Goal: Check status: Check status

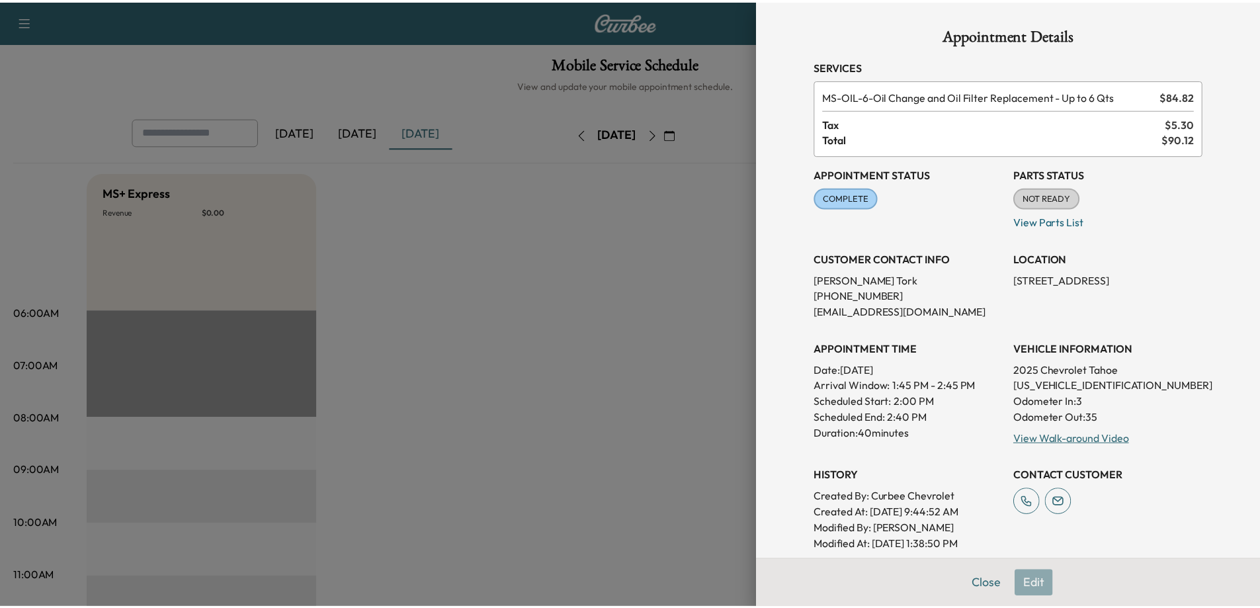
scroll to position [198, 0]
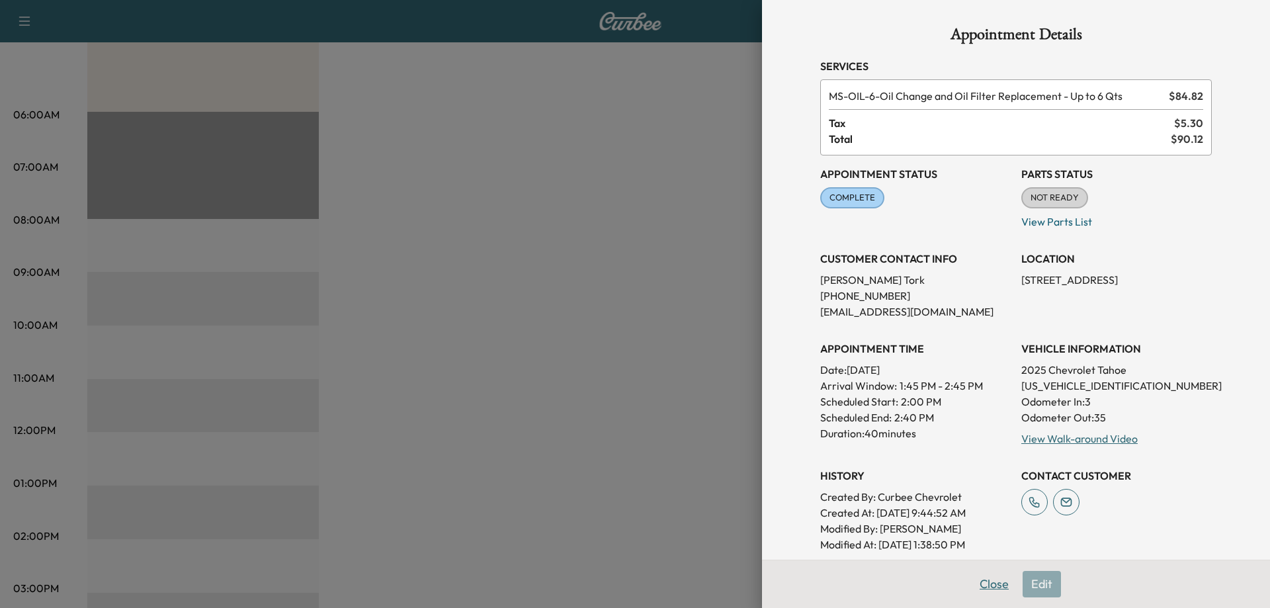
click at [988, 582] on button "Close" at bounding box center [994, 584] width 46 height 26
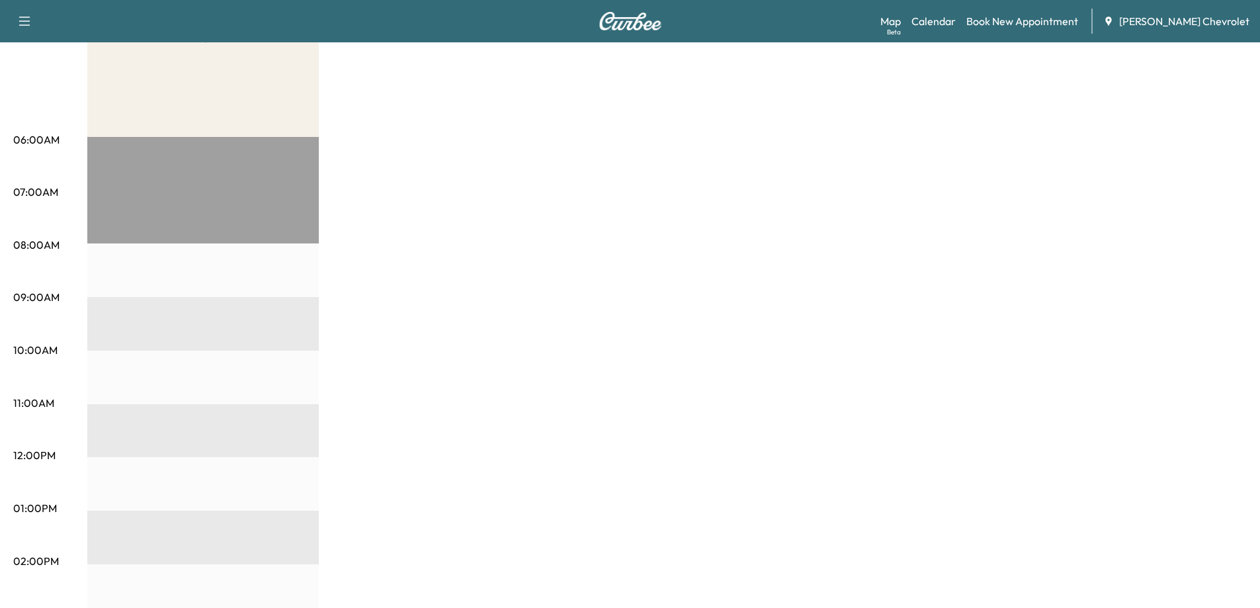
scroll to position [0, 0]
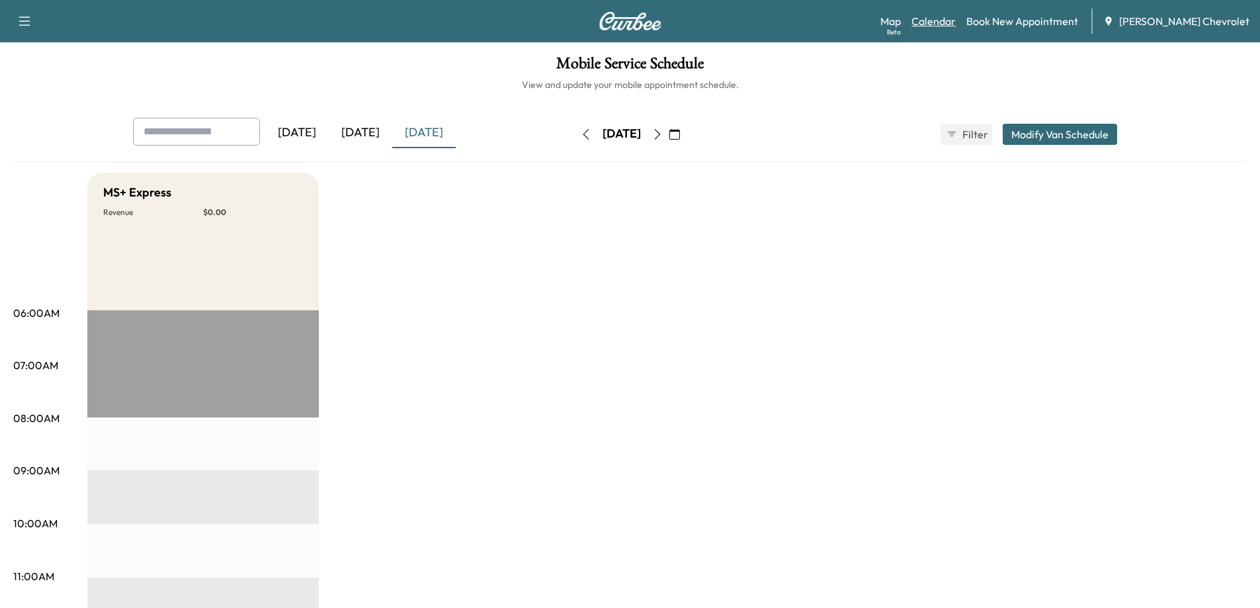
click at [956, 25] on link "Calendar" at bounding box center [933, 21] width 44 height 16
click at [663, 136] on icon "button" at bounding box center [657, 134] width 11 height 11
click at [663, 131] on icon "button" at bounding box center [657, 134] width 11 height 11
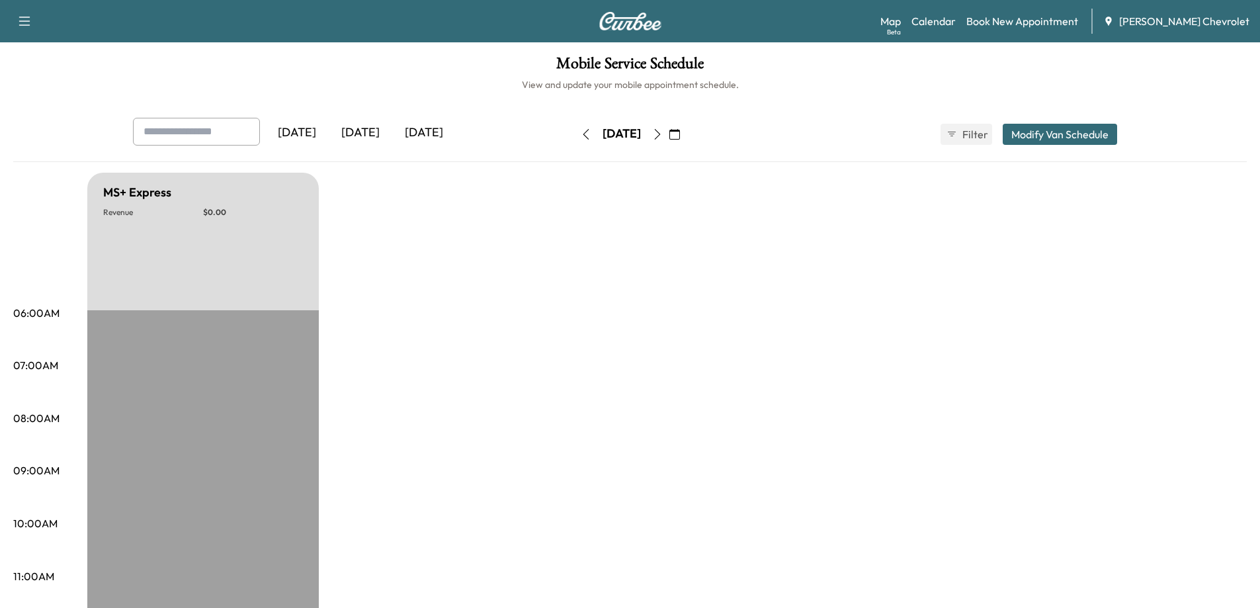
click at [663, 136] on icon "button" at bounding box center [657, 134] width 11 height 11
click at [663, 134] on icon "button" at bounding box center [657, 134] width 11 height 11
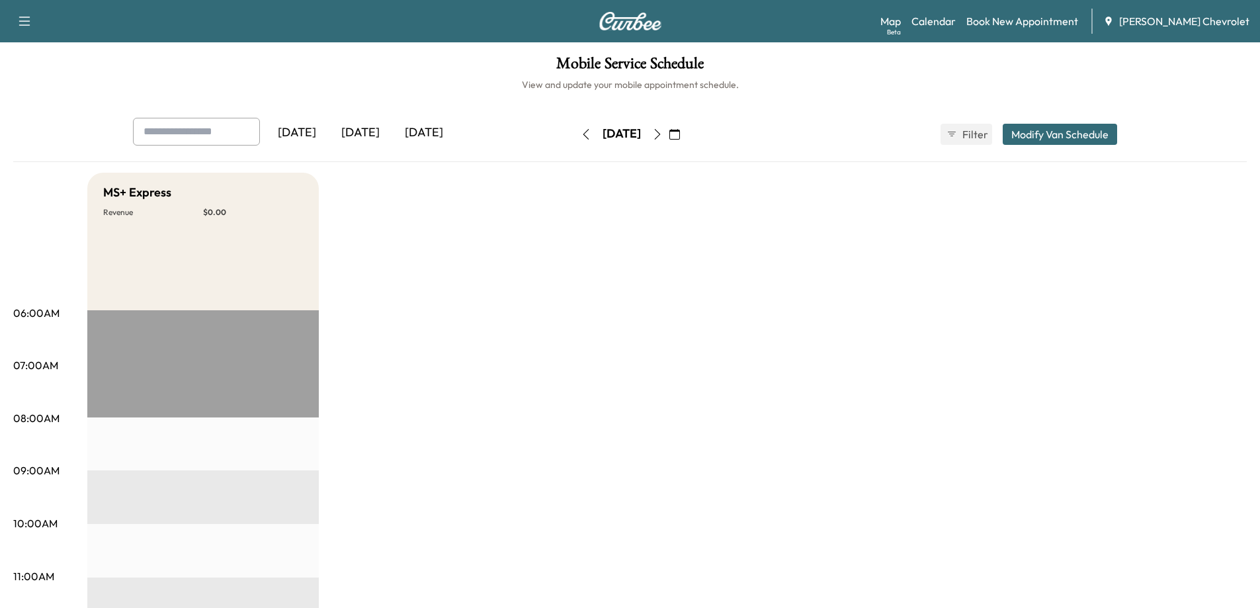
click at [663, 136] on icon "button" at bounding box center [657, 134] width 11 height 11
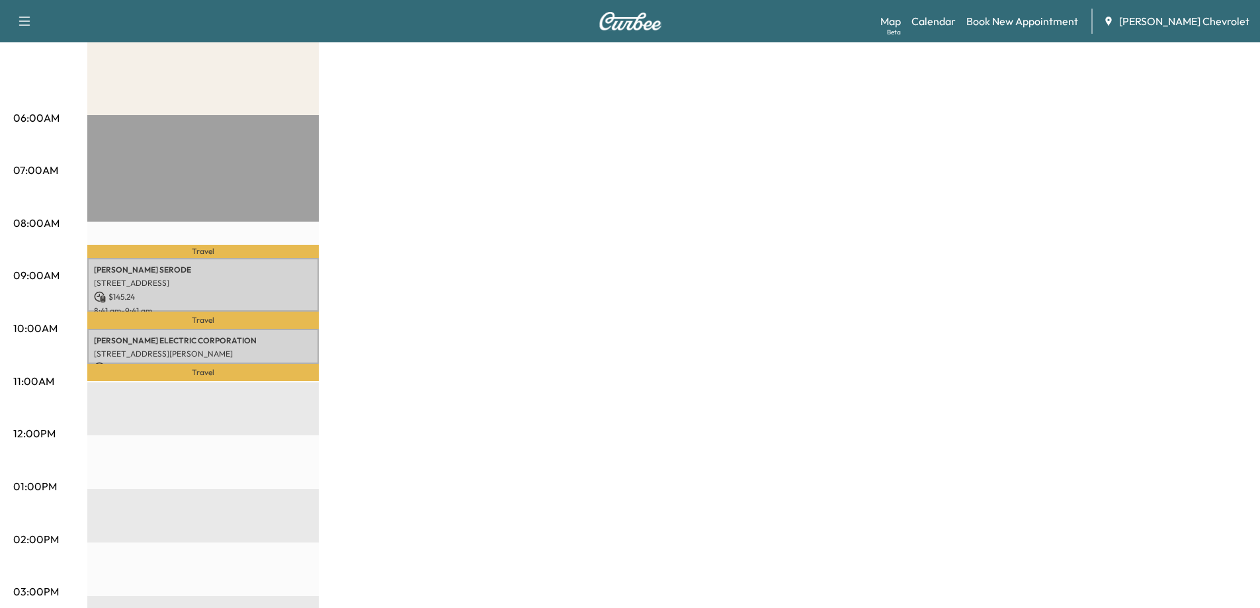
scroll to position [198, 0]
